Goal: Task Accomplishment & Management: Manage account settings

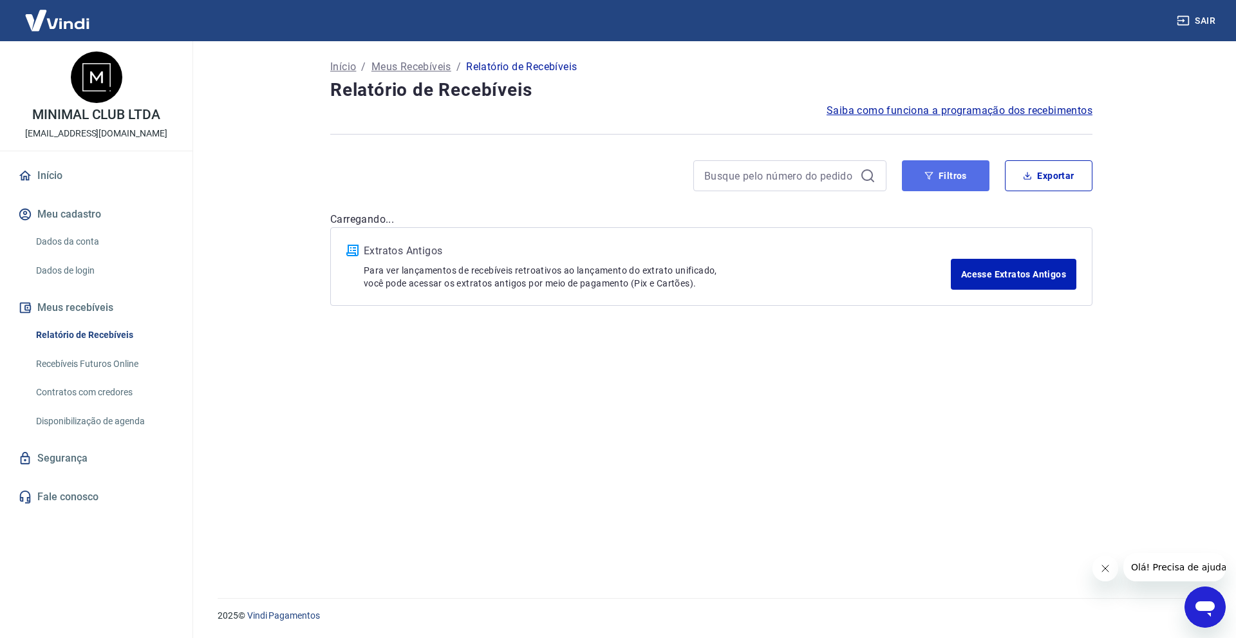
click at [973, 178] on button "Filtros" at bounding box center [946, 175] width 88 height 31
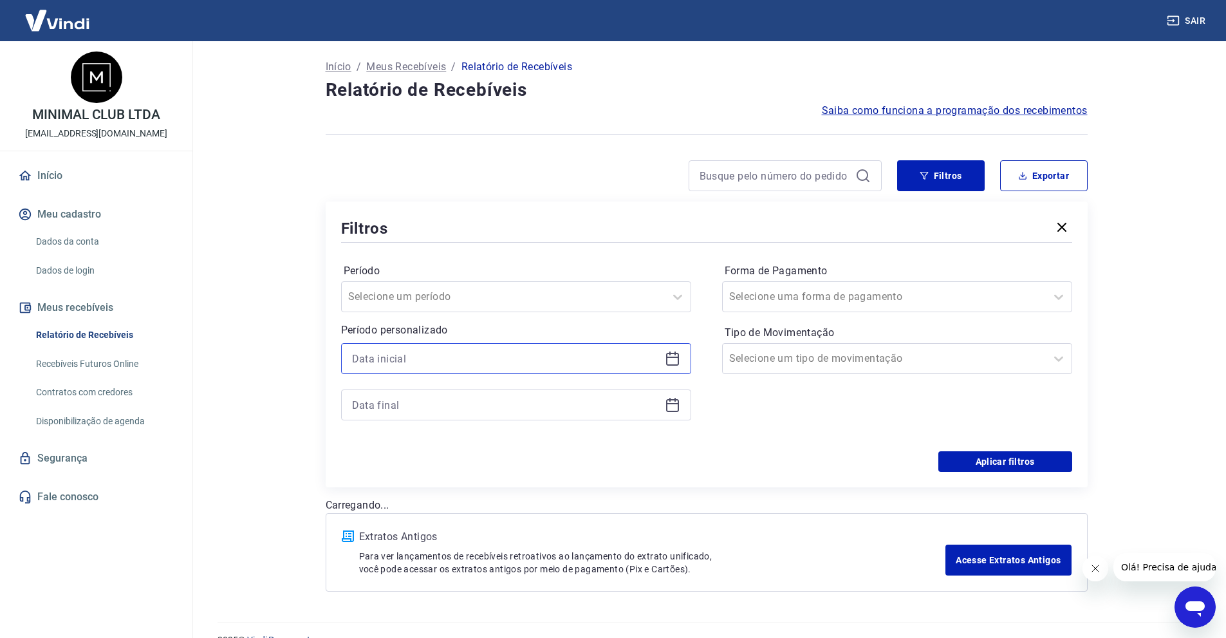
click at [539, 362] on input at bounding box center [506, 358] width 308 height 19
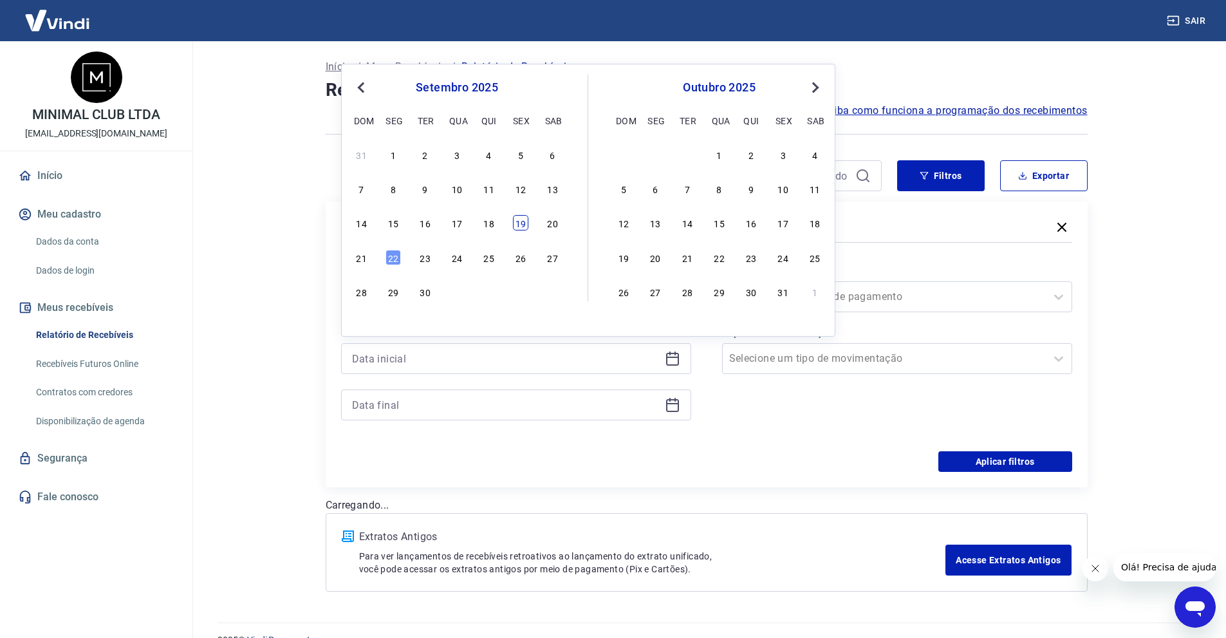
click at [525, 220] on div "19" at bounding box center [520, 222] width 15 height 15
type input "[DATE]"
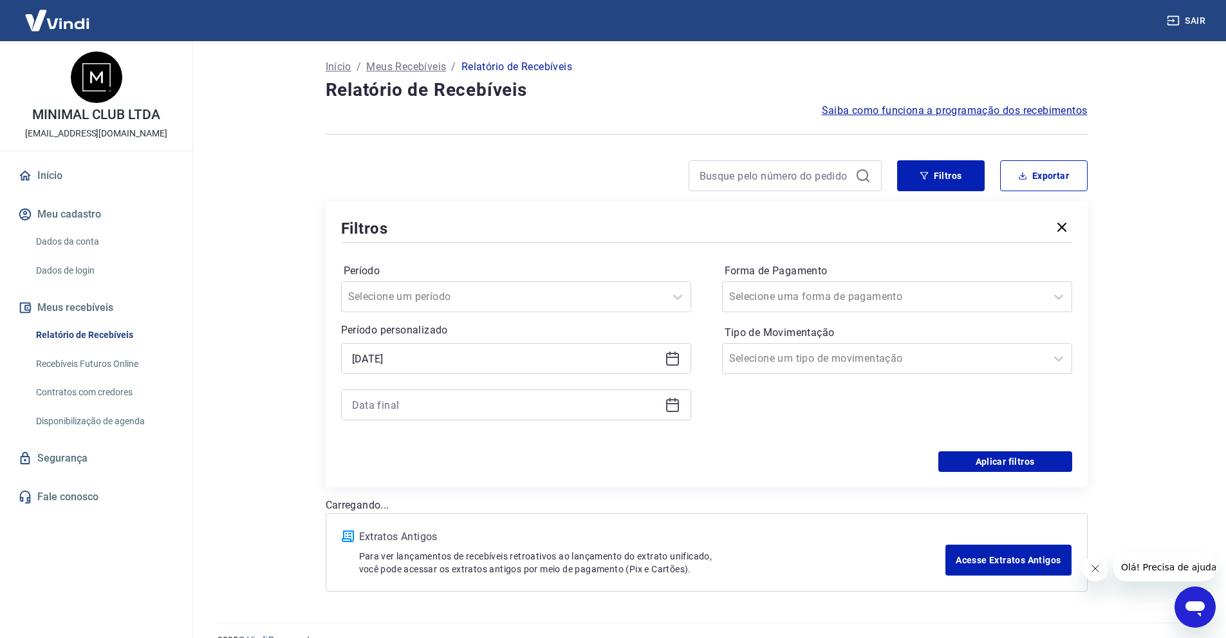
click at [531, 383] on div "Selected date: [DATE] [DATE]" at bounding box center [516, 381] width 350 height 77
click at [530, 393] on div at bounding box center [516, 404] width 350 height 31
click at [526, 402] on input at bounding box center [506, 404] width 308 height 19
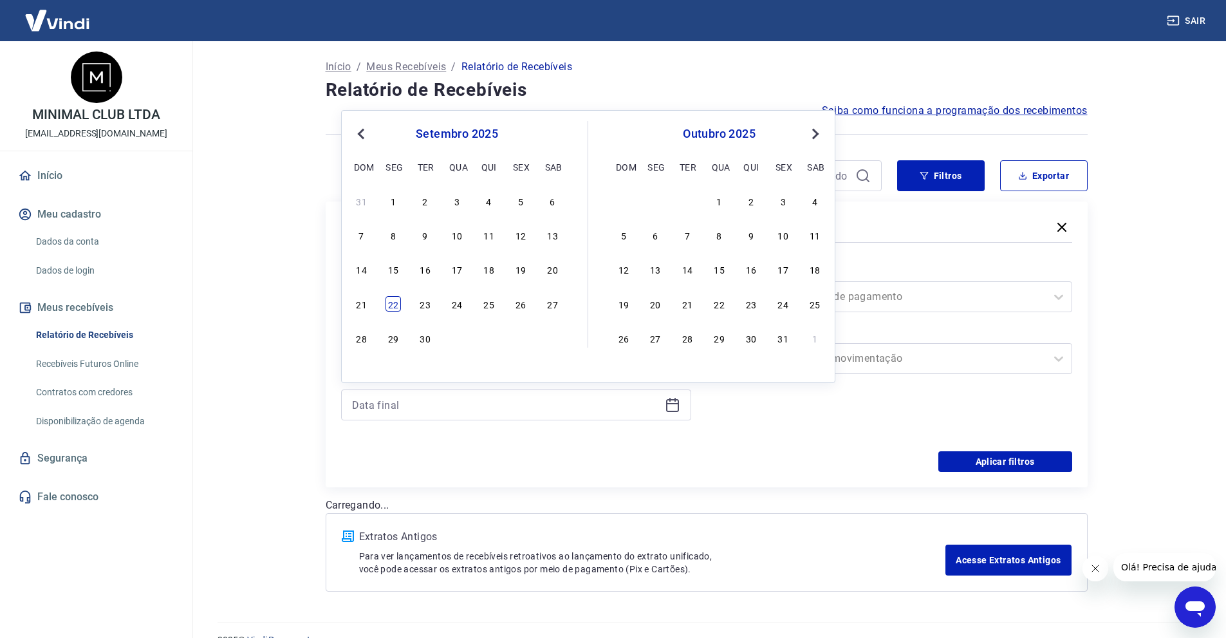
click at [390, 306] on div "22" at bounding box center [392, 303] width 15 height 15
type input "[DATE]"
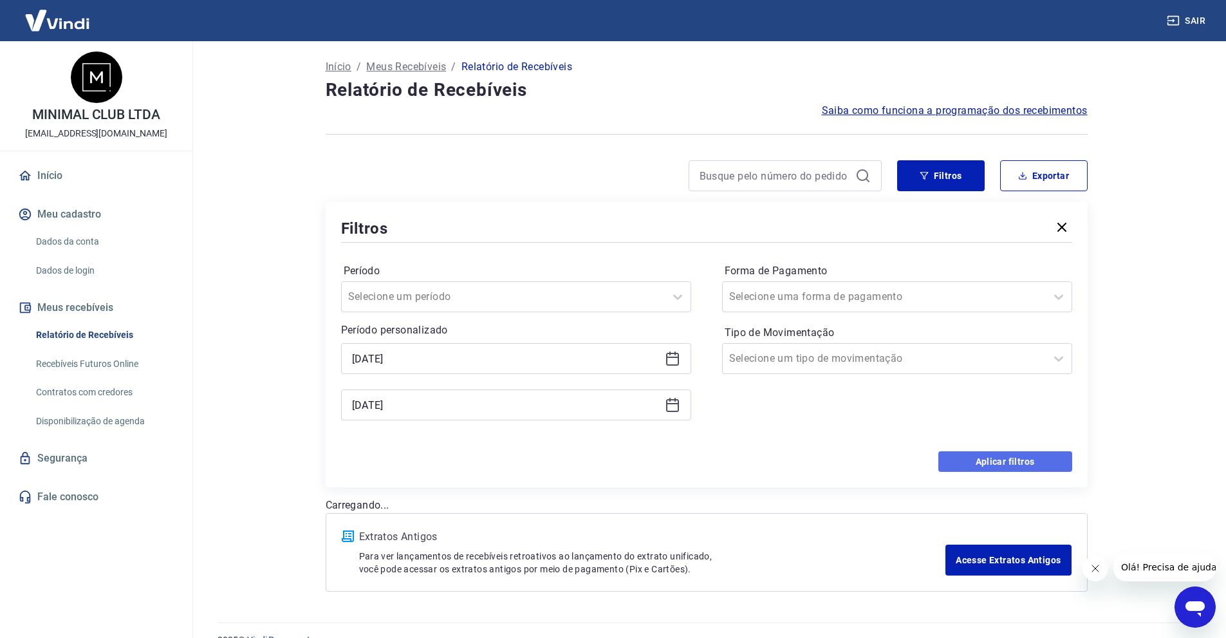
click at [1036, 469] on button "Aplicar filtros" at bounding box center [1005, 461] width 134 height 21
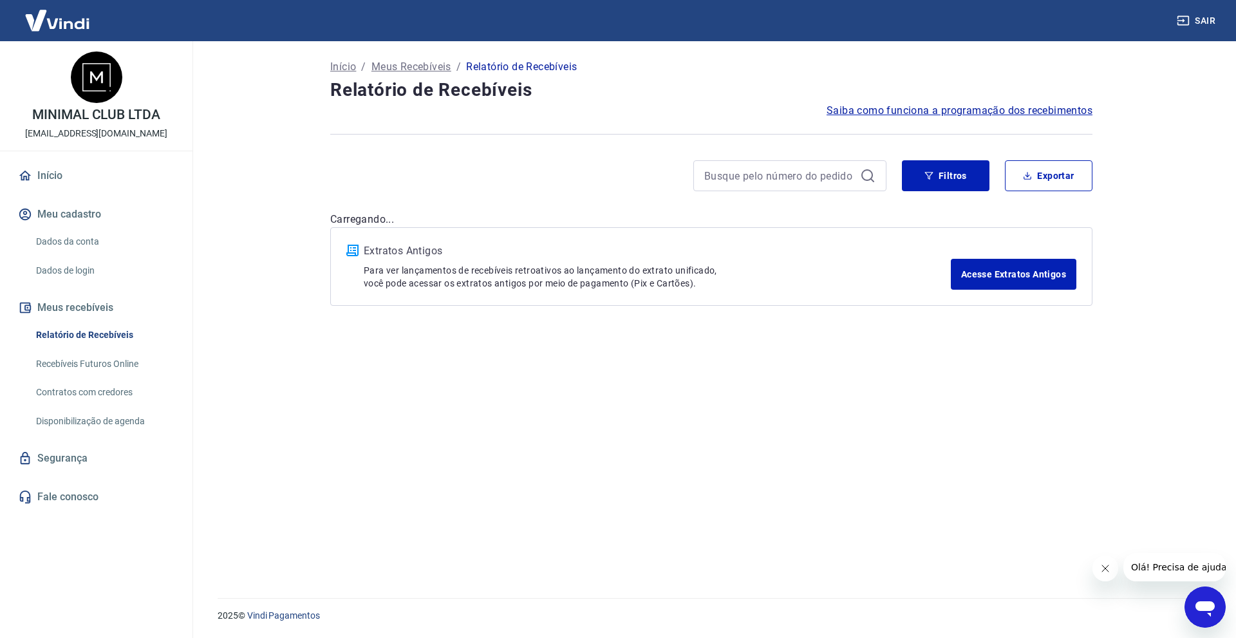
click at [1105, 573] on button "Fechar mensagem da empresa" at bounding box center [1104, 568] width 26 height 26
click at [1091, 189] on button "Exportar" at bounding box center [1049, 175] width 88 height 31
type input "[DATE]"
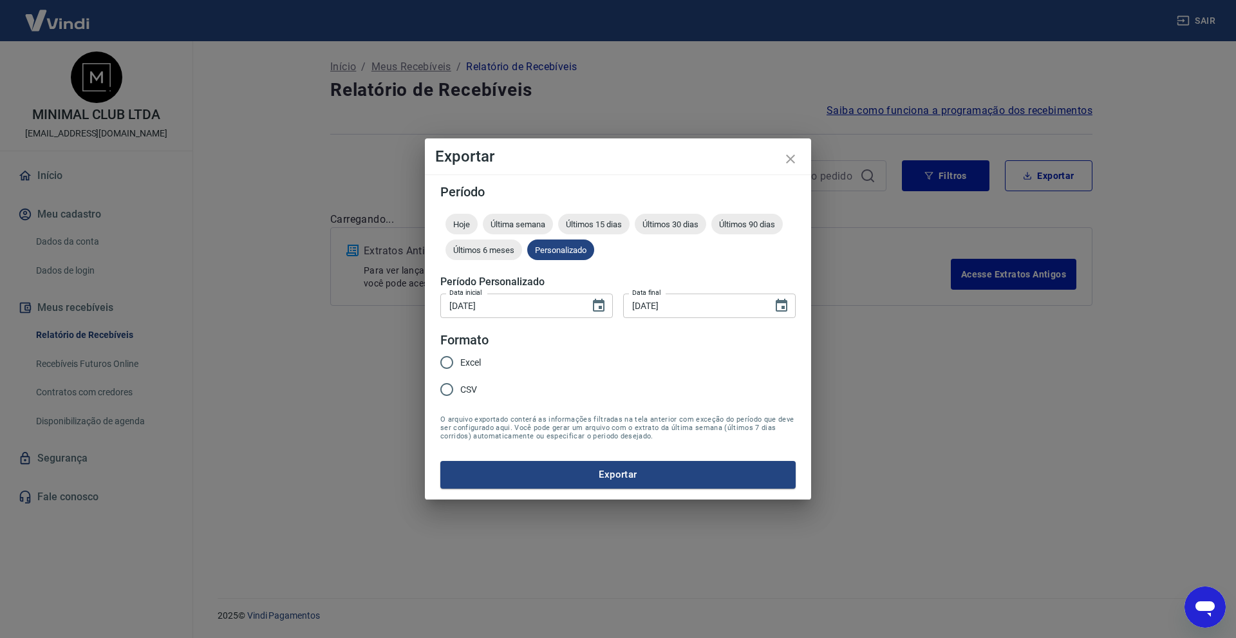
click at [440, 358] on input "Excel" at bounding box center [446, 362] width 27 height 27
radio input "true"
click at [634, 472] on button "Exportar" at bounding box center [617, 474] width 355 height 27
